Goal: Information Seeking & Learning: Learn about a topic

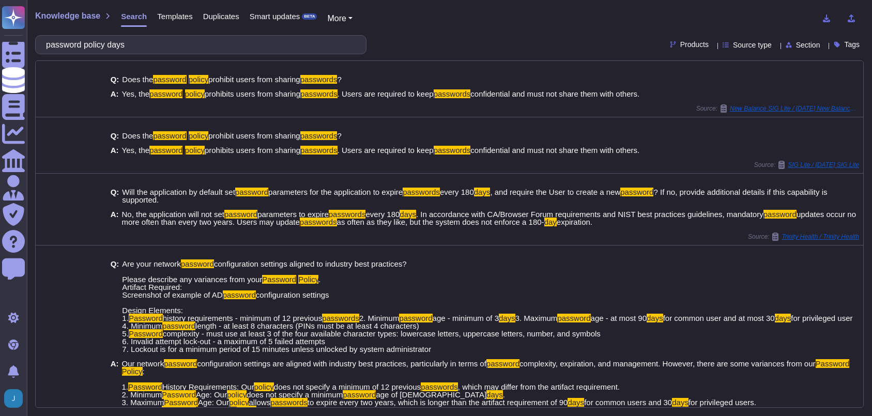
click at [140, 40] on input "password policy days" at bounding box center [198, 45] width 315 height 18
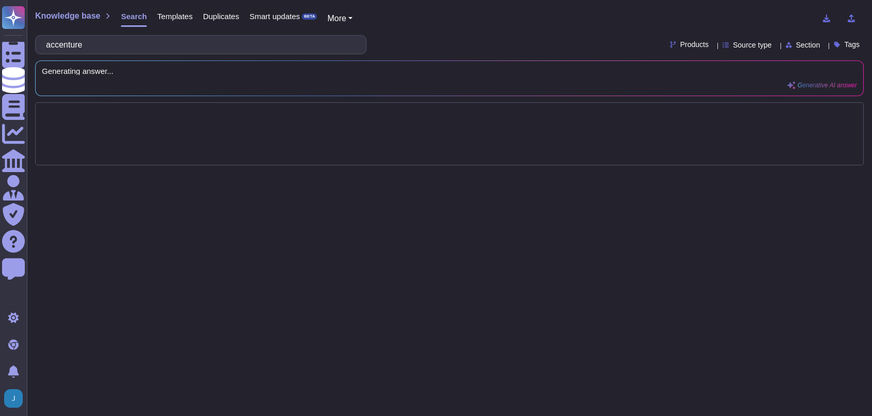
type input "accenture"
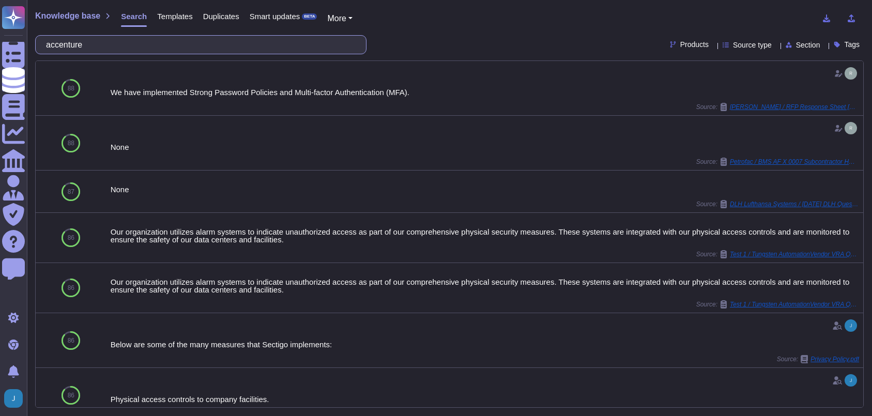
click at [151, 50] on input "accenture" at bounding box center [198, 45] width 315 height 18
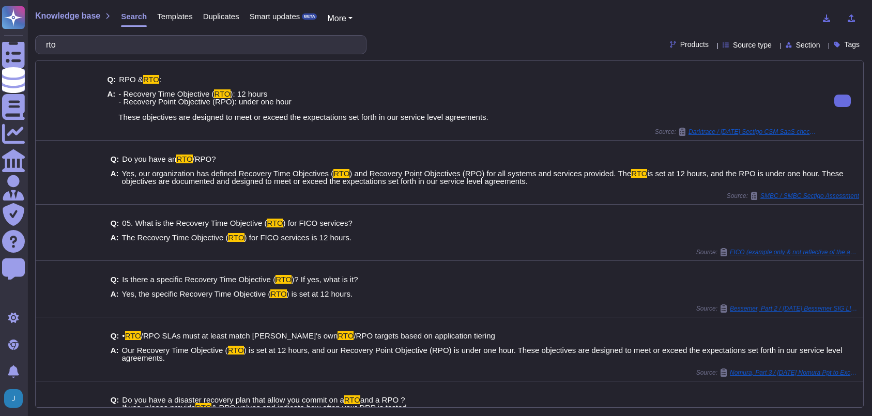
click at [282, 105] on span "): 12 hours - Recovery Point Objective (RPO): under one hour These objectives a…" at bounding box center [303, 105] width 370 height 32
drag, startPoint x: 292, startPoint y: 101, endPoint x: 117, endPoint y: 94, distance: 174.4
click at [118, 94] on span "- Recovery Time Objective ( RTO ): 12 hours - Recovery Point Objective (RPO): u…" at bounding box center [303, 105] width 370 height 31
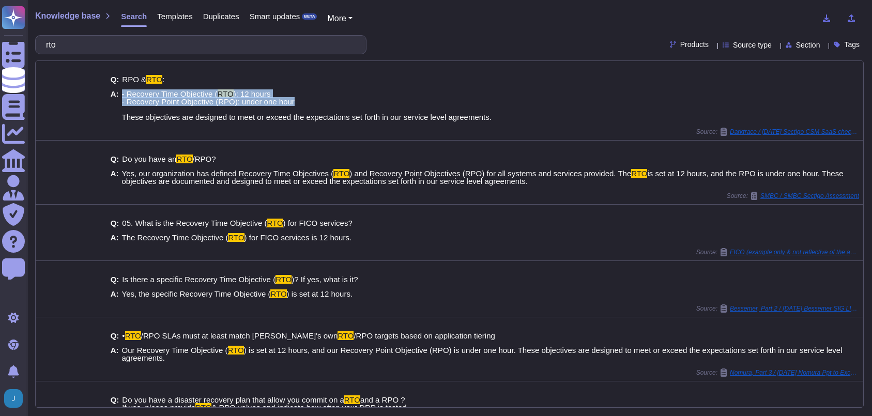
copy span "- Recovery Time Objective ( RTO ): 12 hours - Recovery Point Objective (RPO): u…"
click at [188, 39] on input "rto" at bounding box center [198, 45] width 315 height 18
click at [185, 41] on input "rto" at bounding box center [198, 45] width 315 height 18
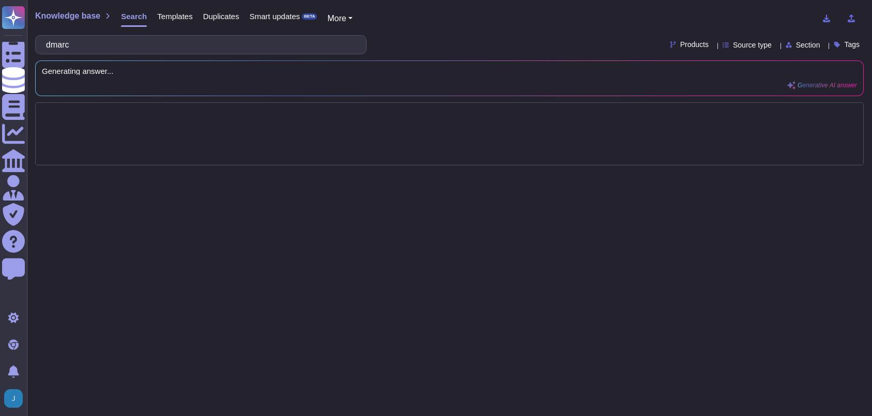
type input "dmarc"
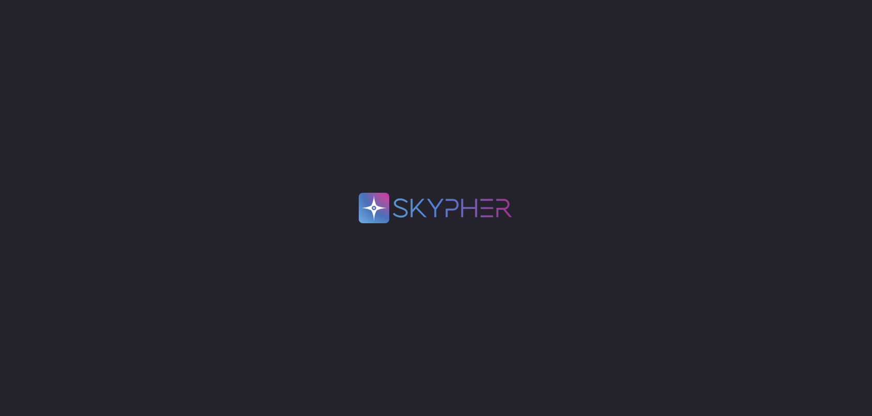
click at [865, 20] on div ".spin { animation: rotate 2s linear infinite; transform-origin: 90px 90px; } @k…" at bounding box center [436, 208] width 872 height 416
click at [306, 93] on div ".spin { animation: rotate 2s linear infinite; transform-origin: 90px 90px; } @k…" at bounding box center [436, 208] width 872 height 416
